Goal: Check status

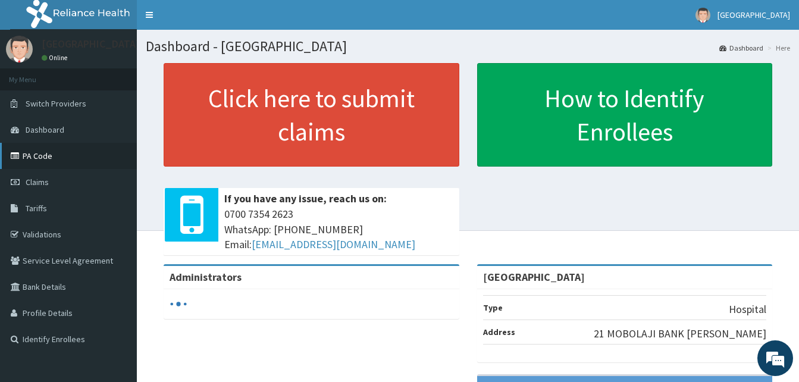
click at [46, 159] on link "PA Code" at bounding box center [68, 156] width 137 height 26
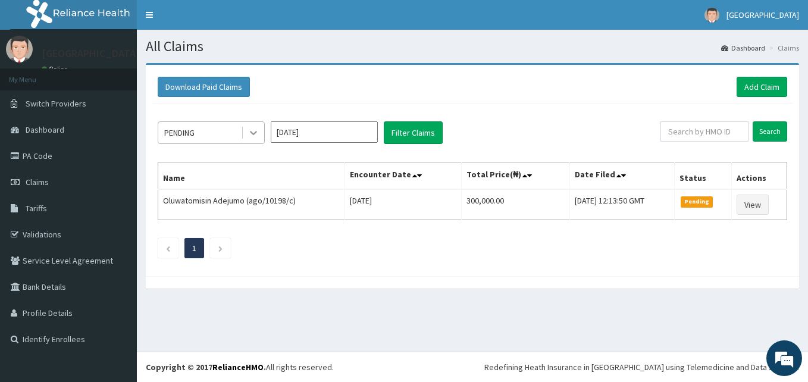
click at [245, 131] on div at bounding box center [253, 132] width 21 height 21
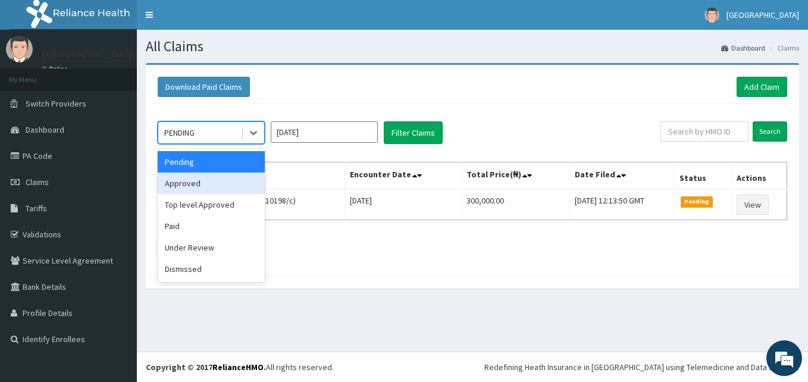
drag, startPoint x: 228, startPoint y: 187, endPoint x: 346, endPoint y: 147, distance: 124.3
click at [228, 186] on div "Approved" at bounding box center [211, 183] width 107 height 21
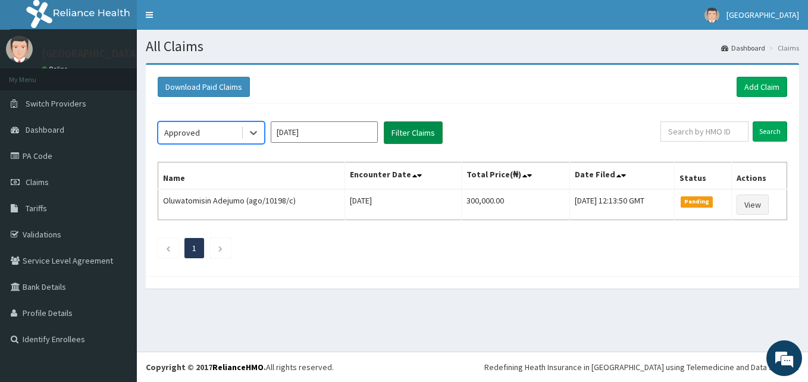
click at [437, 135] on button "Filter Claims" at bounding box center [413, 132] width 59 height 23
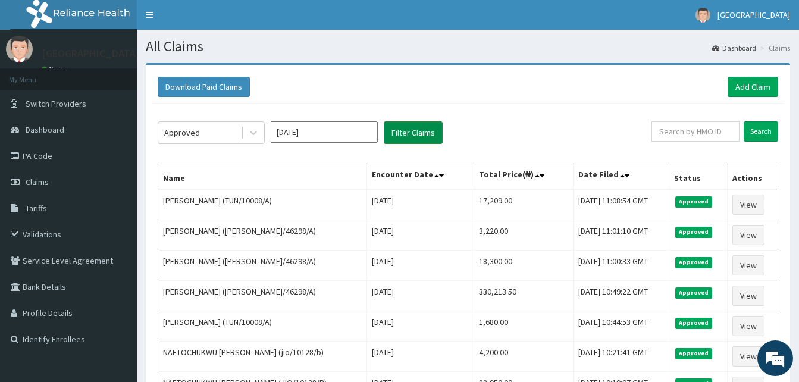
click at [398, 136] on button "Filter Claims" at bounding box center [413, 132] width 59 height 23
